Goal: Task Accomplishment & Management: Manage account settings

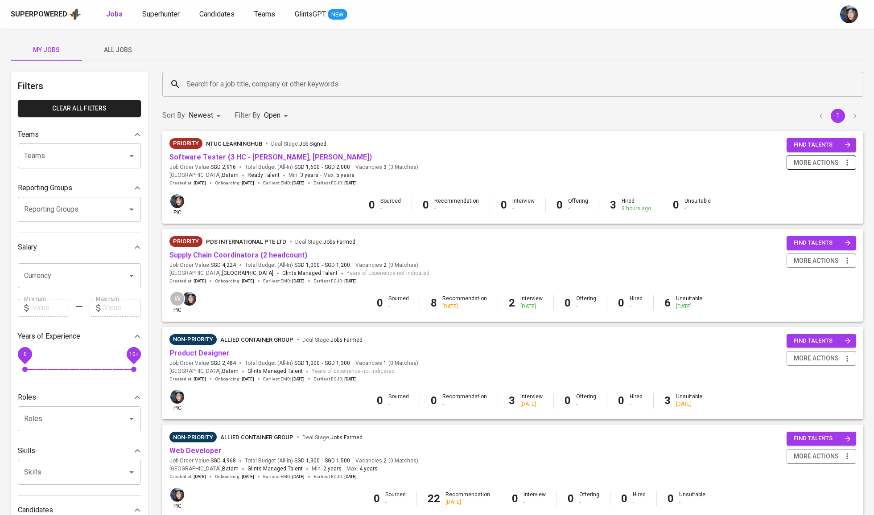
click at [835, 162] on span "more actions" at bounding box center [816, 162] width 45 height 11
click at [792, 234] on div "Close Job" at bounding box center [810, 228] width 78 height 9
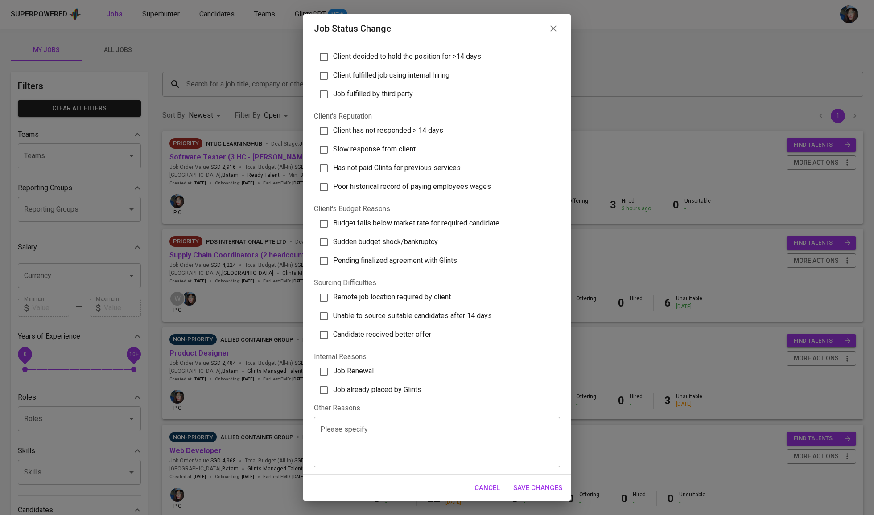
scroll to position [138, 0]
click at [369, 391] on span "Job already placed by Glints" at bounding box center [377, 390] width 88 height 8
click at [333, 391] on input "Job already placed by Glints" at bounding box center [323, 390] width 19 height 19
checkbox input "true"
click at [535, 485] on span "Save Changes" at bounding box center [537, 488] width 49 height 12
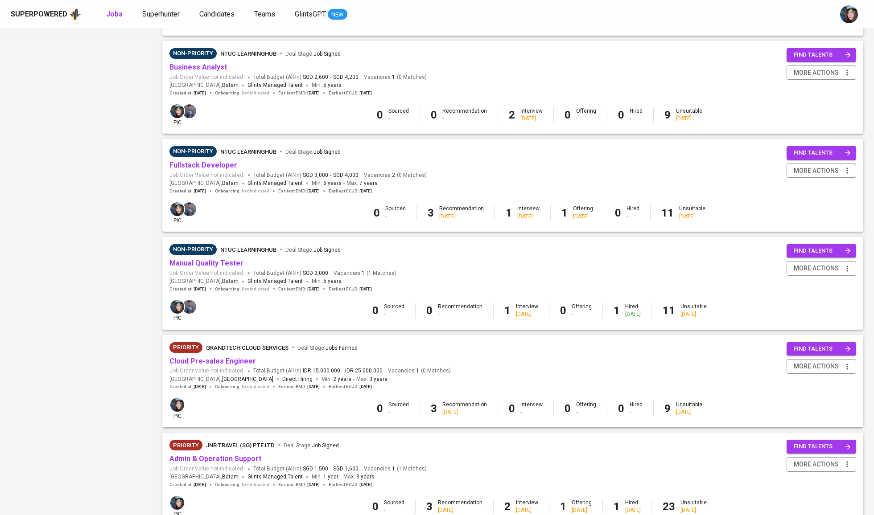
scroll to position [581, 0]
click at [816, 265] on span "more actions" at bounding box center [816, 268] width 45 height 11
click at [792, 337] on div "Close Job" at bounding box center [810, 332] width 78 height 9
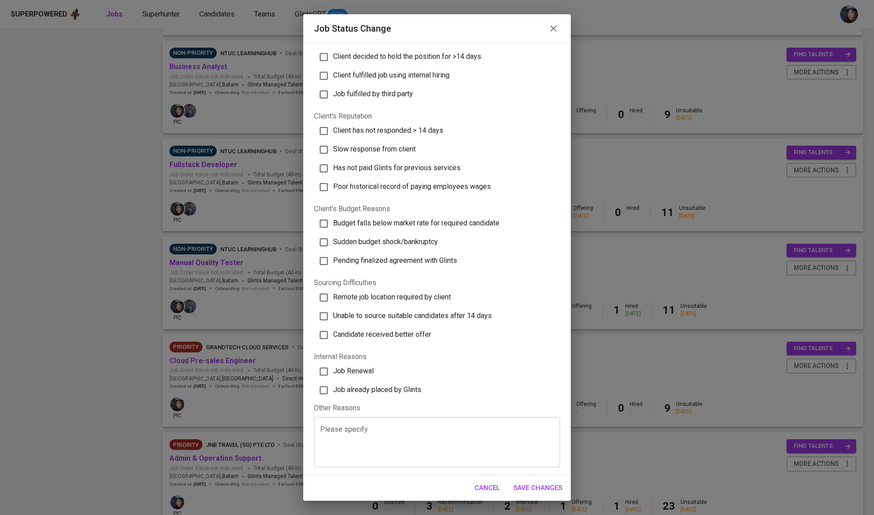
scroll to position [138, 0]
click at [396, 381] on label "Job already placed by Glints" at bounding box center [433, 390] width 240 height 19
click at [333, 381] on input "Job already placed by Glints" at bounding box center [323, 390] width 19 height 19
checkbox input "true"
click at [550, 484] on span "Save Changes" at bounding box center [537, 488] width 49 height 12
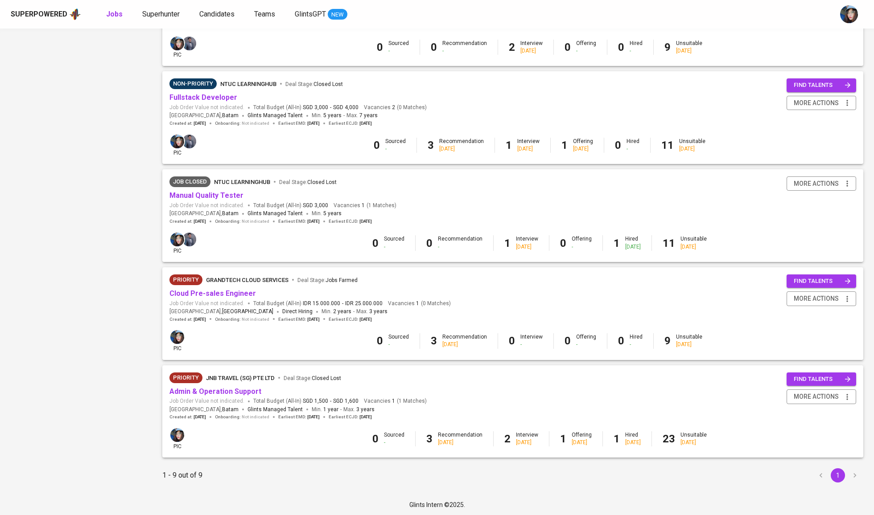
scroll to position [549, 0]
click at [824, 396] on span "more actions" at bounding box center [816, 397] width 45 height 11
click at [783, 466] on div "Close Job" at bounding box center [810, 461] width 78 height 9
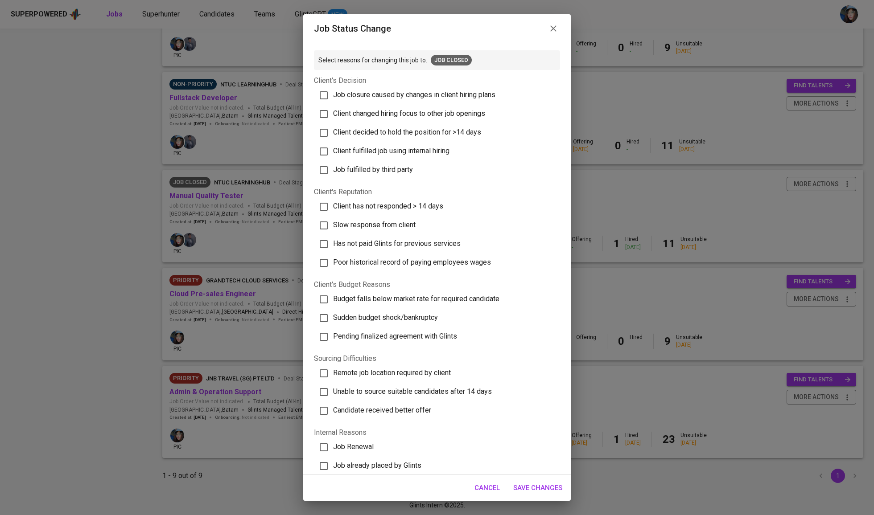
scroll to position [0, 0]
click at [398, 99] on span "Job closure caused by changes in client hiring plans" at bounding box center [414, 95] width 162 height 8
click at [333, 100] on input "Job closure caused by changes in client hiring plans" at bounding box center [323, 95] width 19 height 19
checkbox input "true"
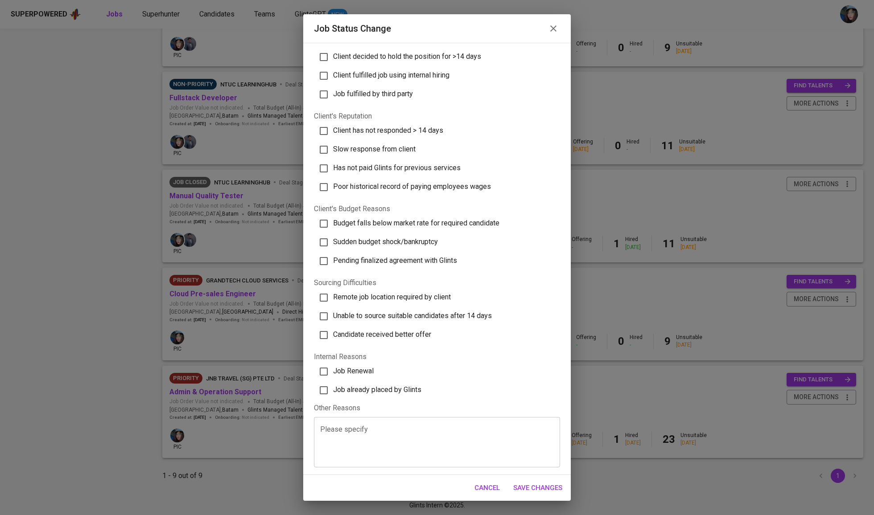
scroll to position [138, 0]
click at [528, 482] on button "Save Changes" at bounding box center [537, 488] width 59 height 19
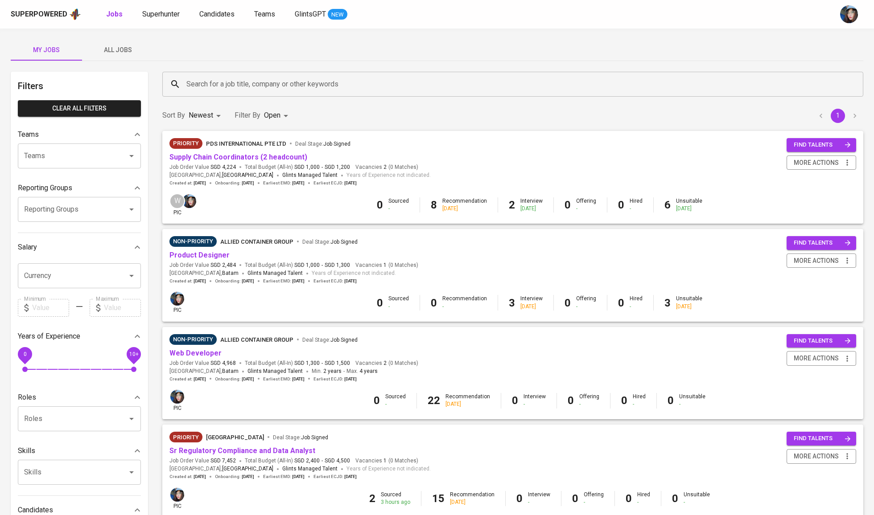
scroll to position [0, 0]
click at [251, 94] on div "Search for a job title, company or other keywords" at bounding box center [512, 84] width 701 height 25
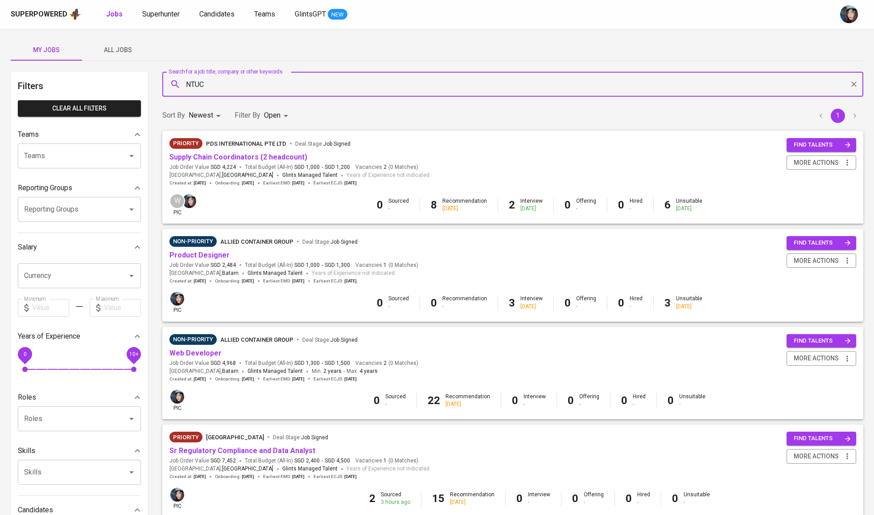
type input "NTUC"
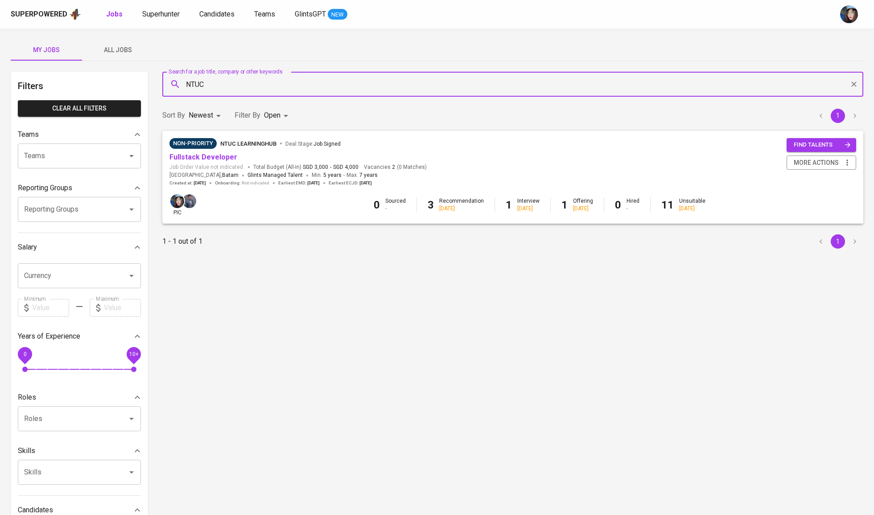
click at [280, 122] on body "Superpowered Jobs Superhunter Candidates Teams GlintsGPT NEW My Jobs All Jobs F…" at bounding box center [437, 304] width 874 height 609
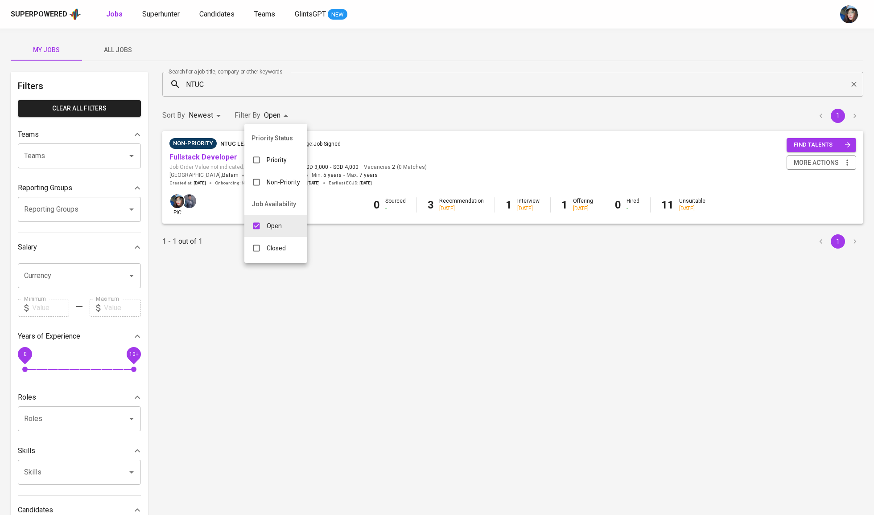
click at [279, 253] on p "Closed" at bounding box center [276, 248] width 19 height 9
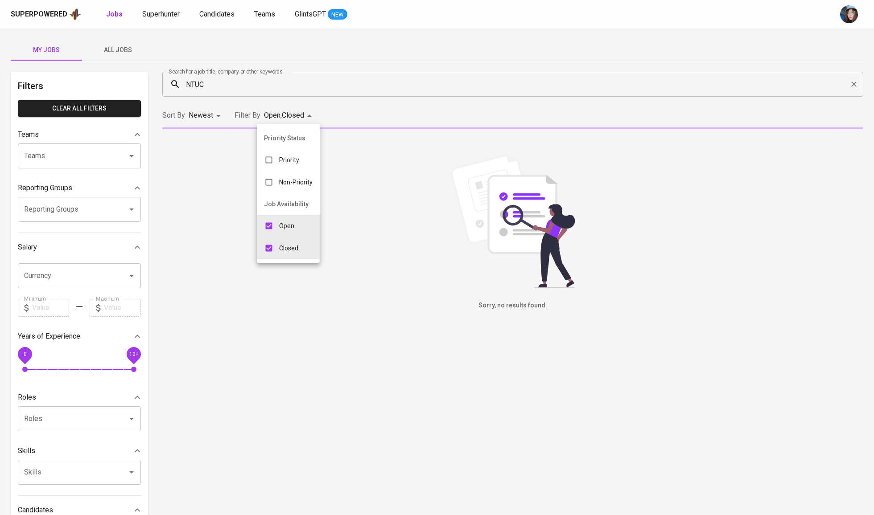
type input "OPEN,CLOSE"
checkbox input "true"
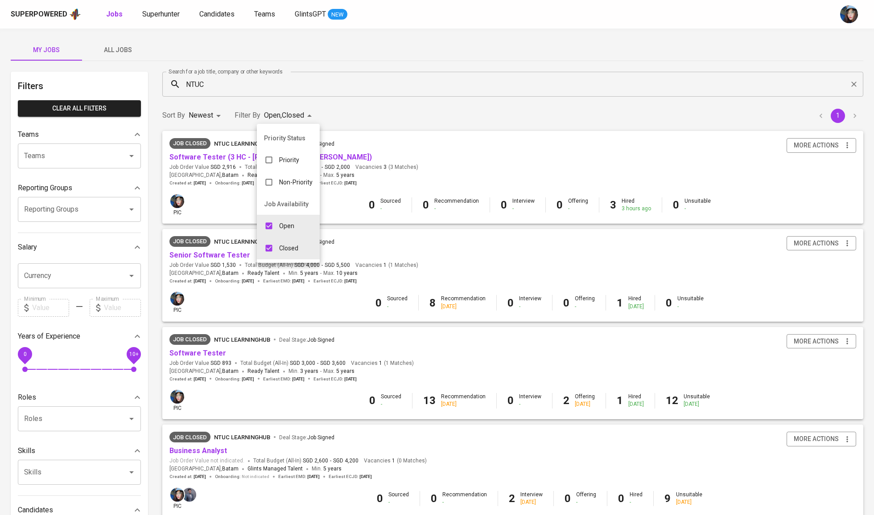
click at [365, 98] on div at bounding box center [437, 257] width 874 height 515
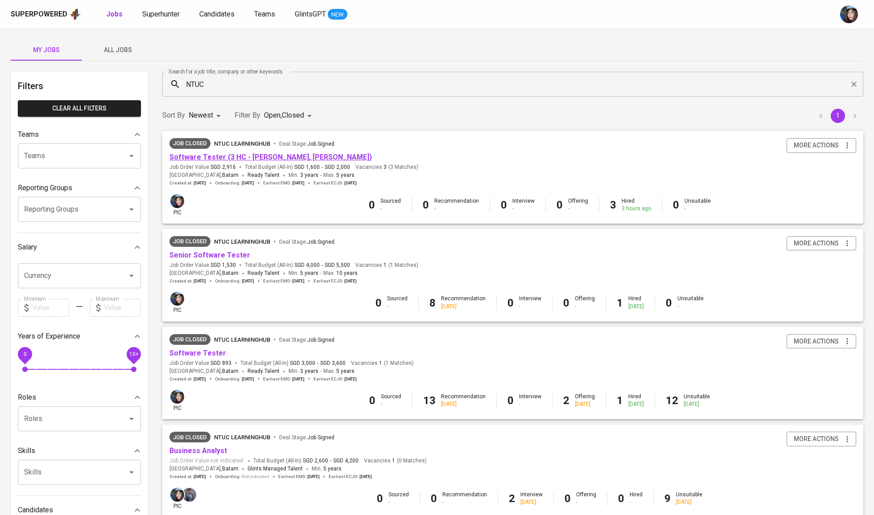
click at [260, 158] on link "Software Tester (3 HC - [PERSON_NAME], [PERSON_NAME])" at bounding box center [270, 157] width 202 height 8
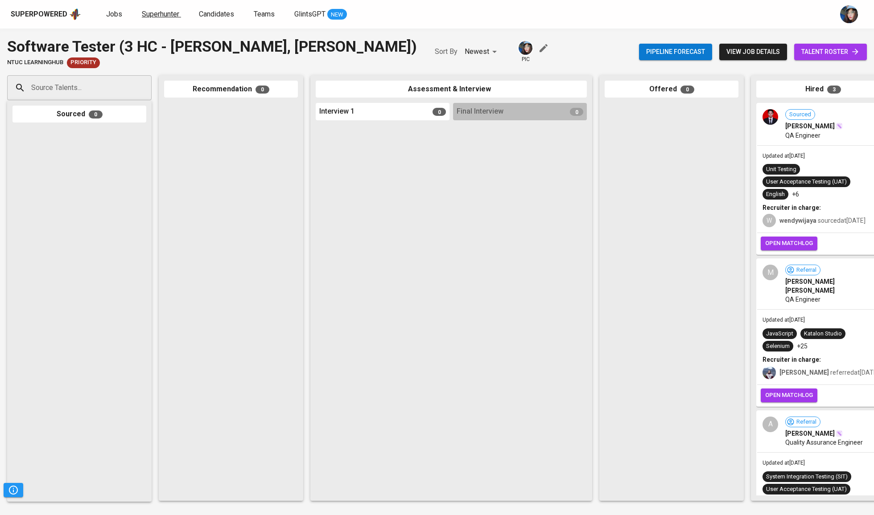
scroll to position [0, 187]
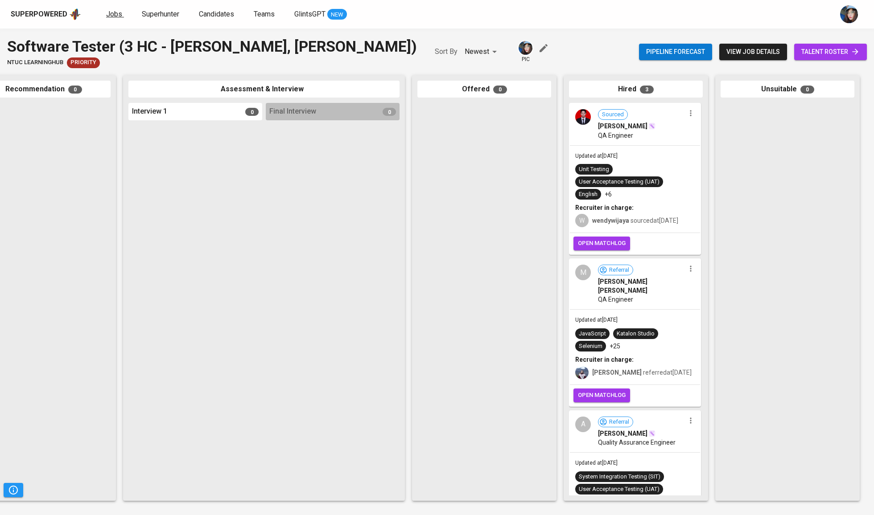
click at [111, 13] on span "Jobs" at bounding box center [114, 14] width 16 height 8
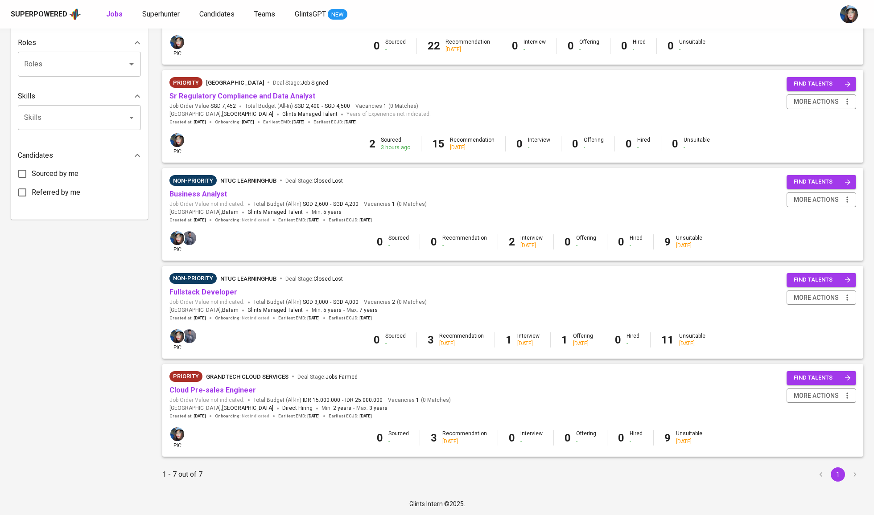
scroll to position [354, 0]
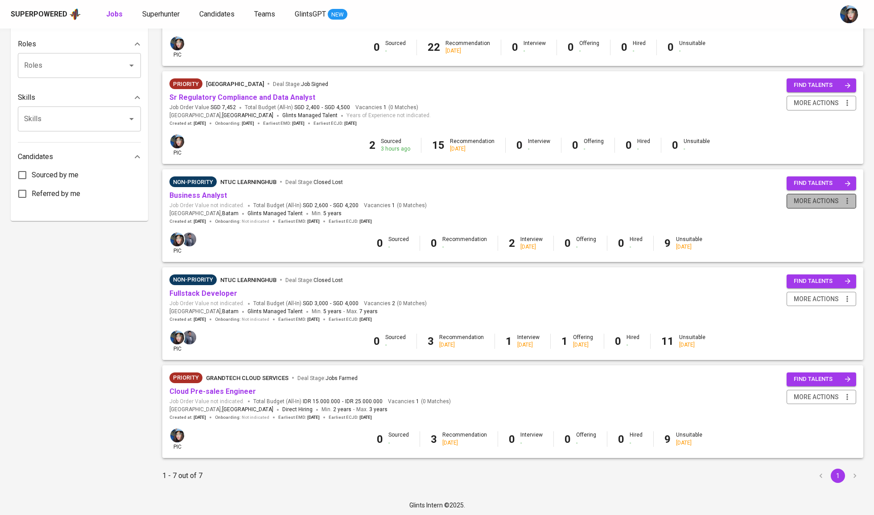
click at [832, 198] on span "more actions" at bounding box center [816, 201] width 45 height 11
click at [807, 271] on div "Close Job" at bounding box center [810, 266] width 78 height 9
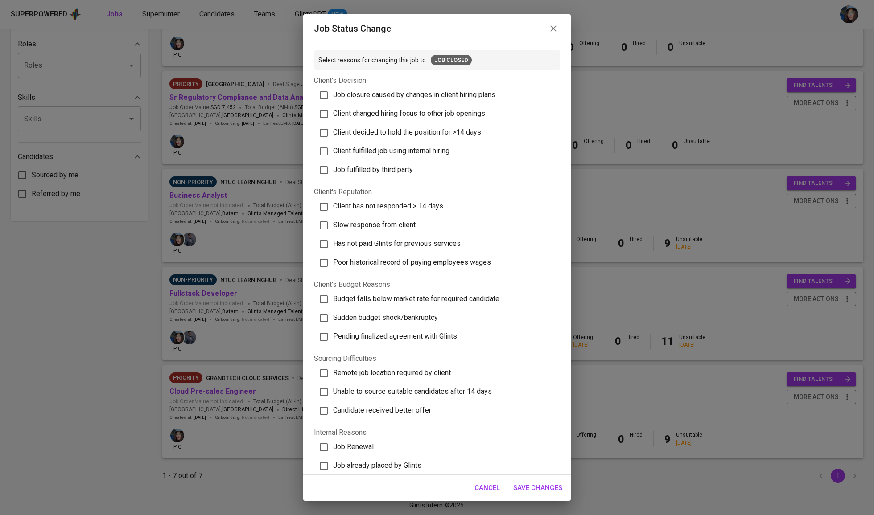
scroll to position [0, 0]
click at [395, 229] on span "Slow response from client" at bounding box center [374, 225] width 82 height 8
click at [333, 235] on input "Slow response from client" at bounding box center [323, 225] width 19 height 19
checkbox input "true"
click at [433, 216] on label "Client has not responded > 14 days" at bounding box center [433, 207] width 240 height 19
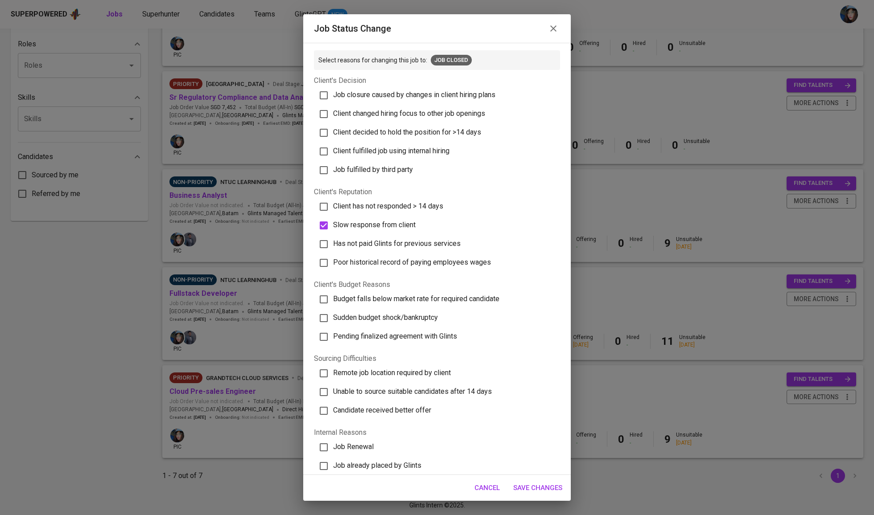
click at [333, 216] on input "Client has not responded > 14 days" at bounding box center [323, 207] width 19 height 19
checkbox input "true"
click at [547, 486] on span "Save Changes" at bounding box center [537, 488] width 49 height 12
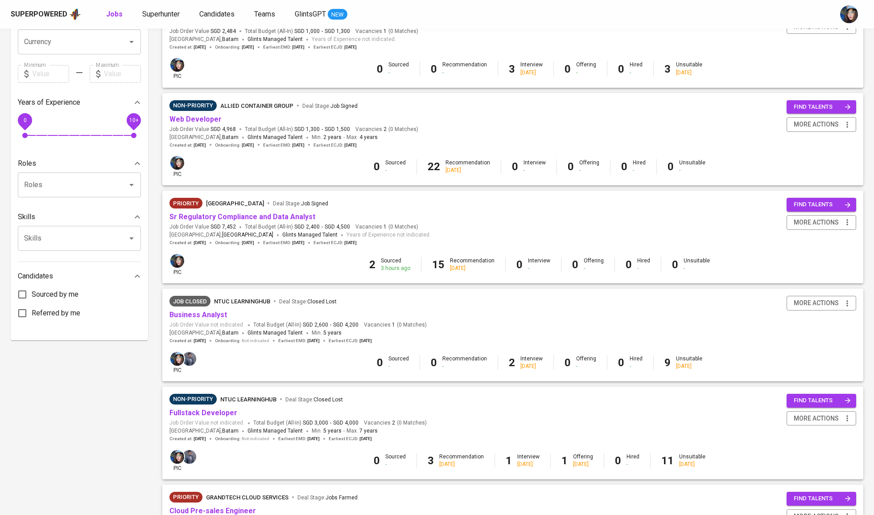
scroll to position [168, 0]
